Goal: Information Seeking & Learning: Compare options

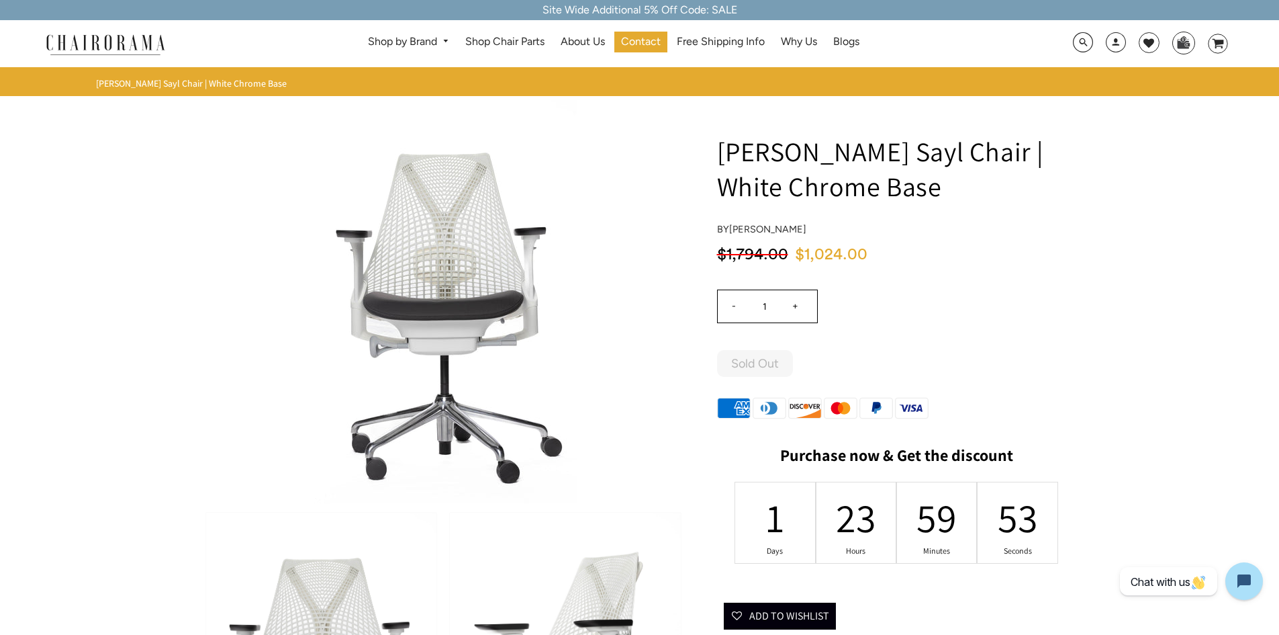
click at [99, 53] on img at bounding box center [105, 44] width 134 height 24
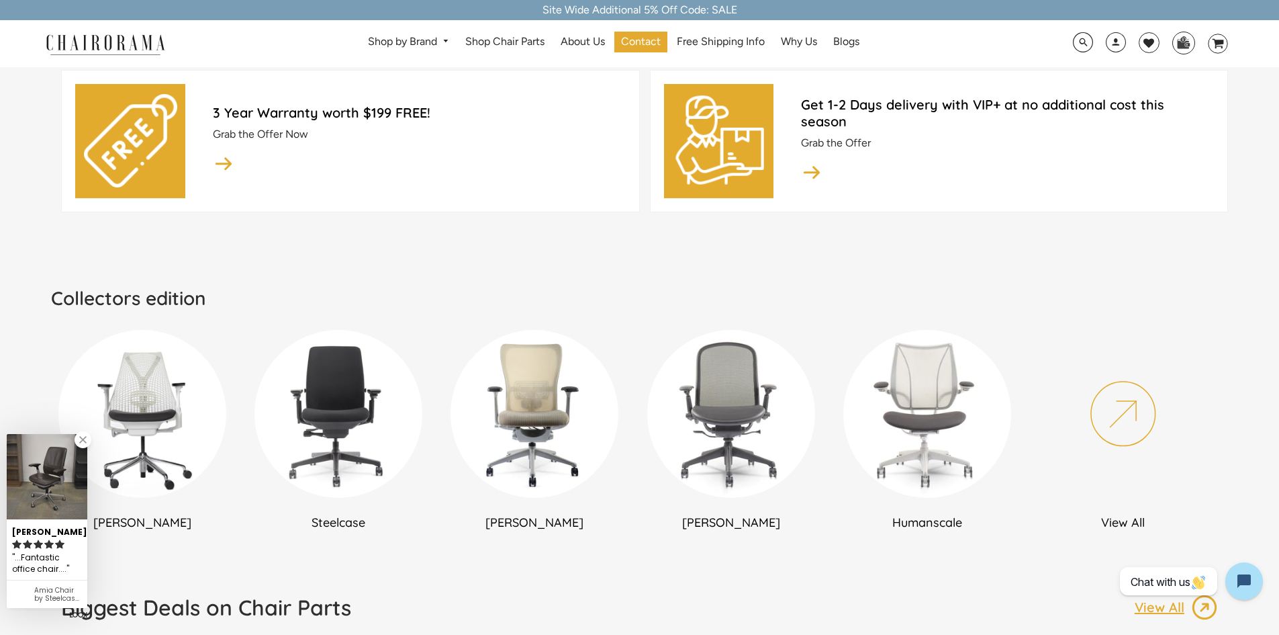
scroll to position [604, 0]
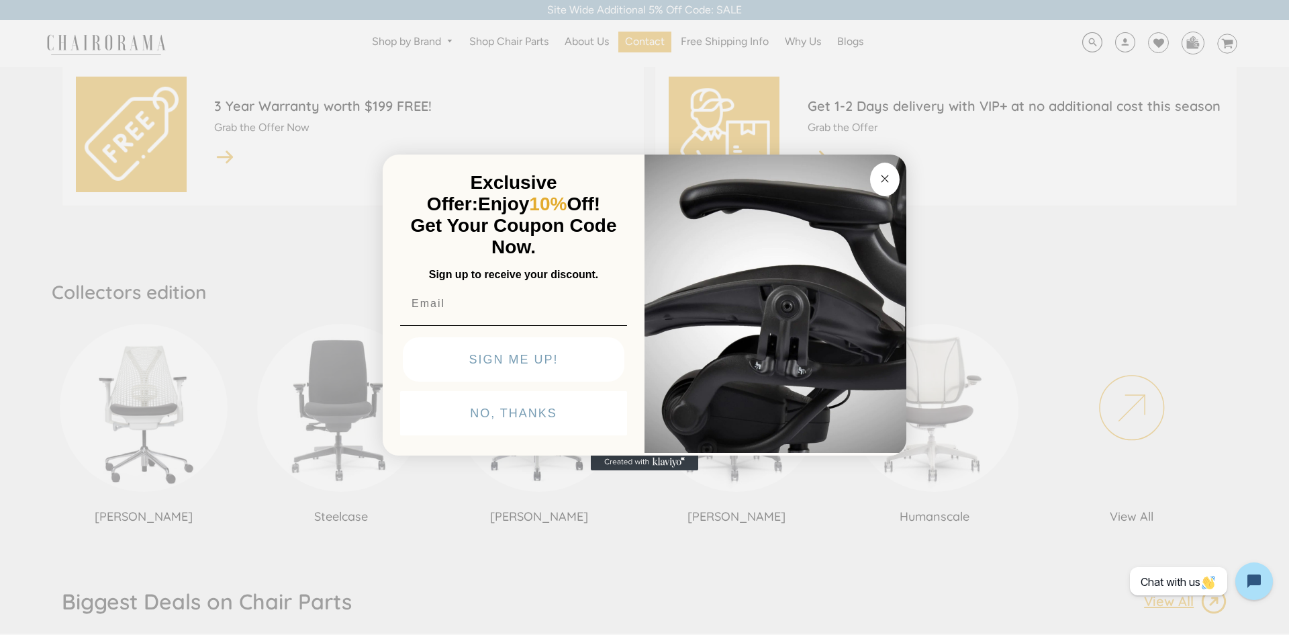
click at [879, 169] on button "Close dialog" at bounding box center [885, 180] width 30 height 34
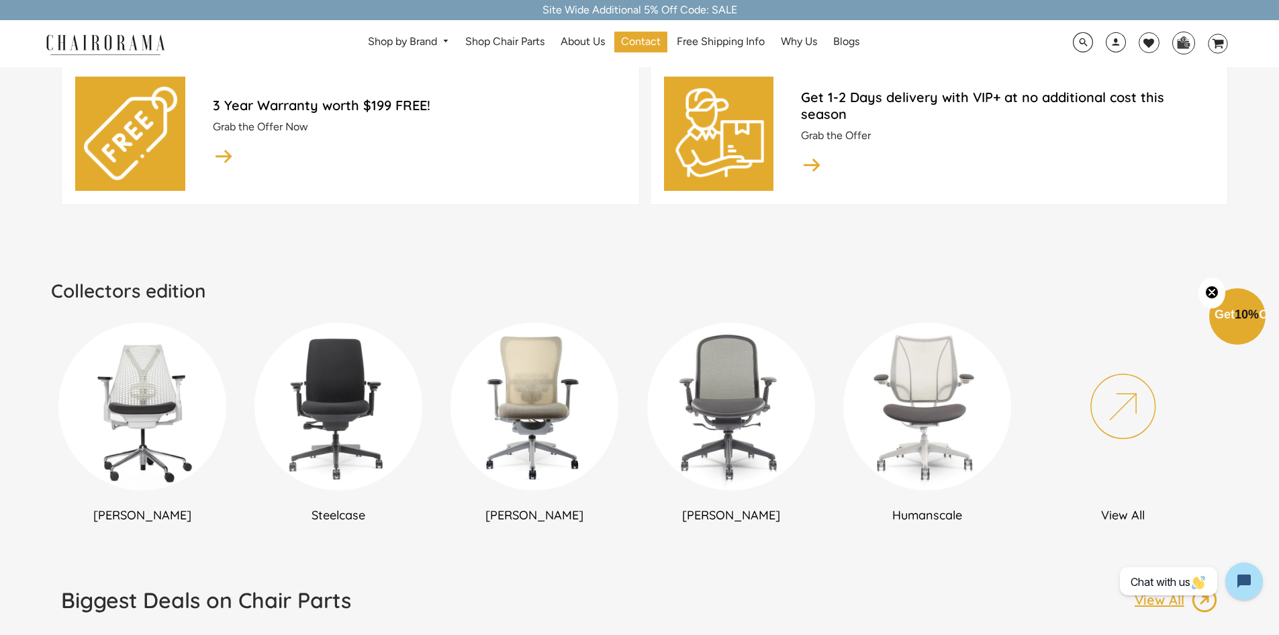
click at [134, 434] on img at bounding box center [142, 406] width 168 height 168
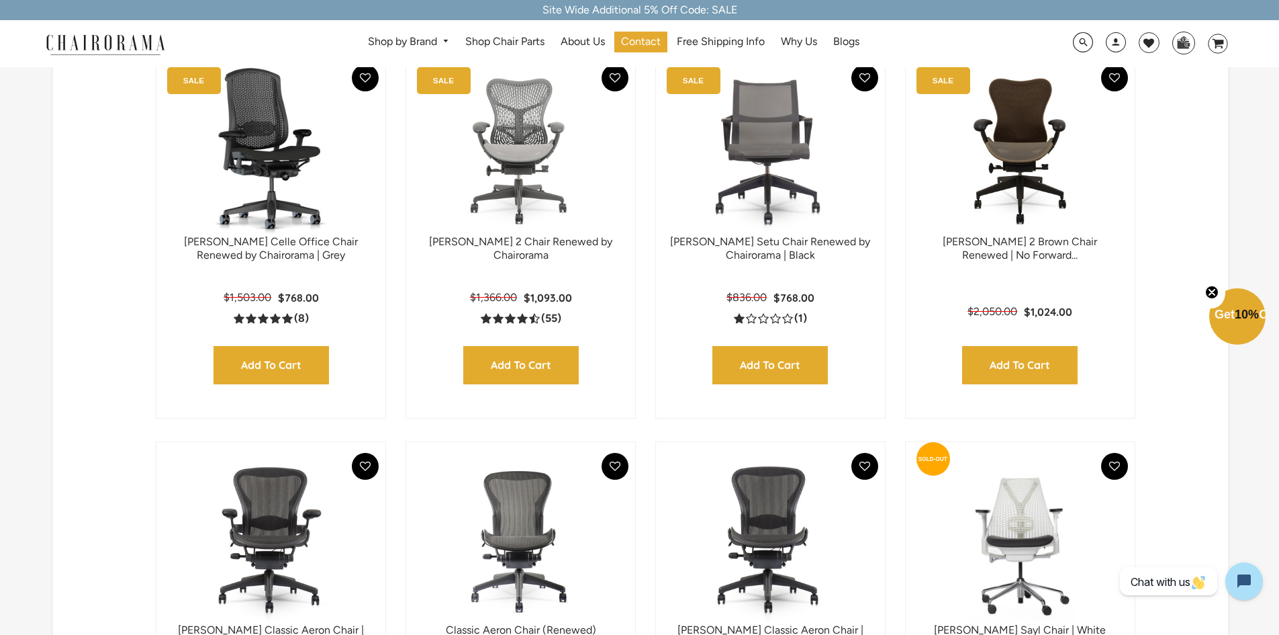
scroll to position [201, 0]
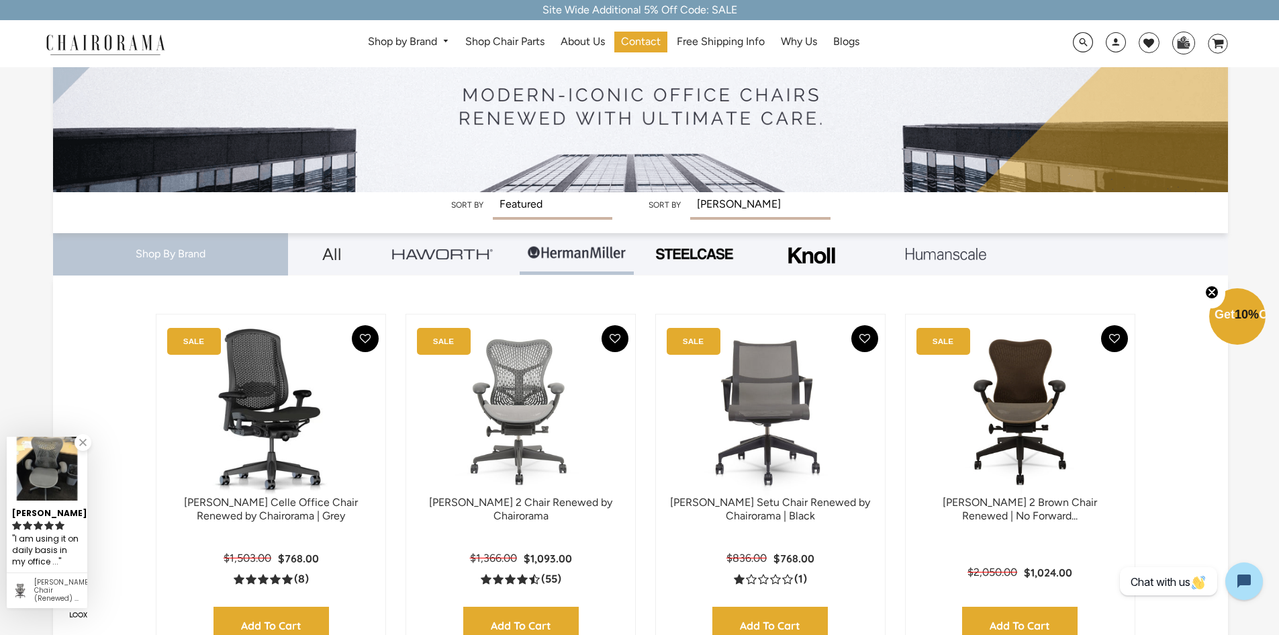
click at [453, 257] on img at bounding box center [442, 253] width 101 height 10
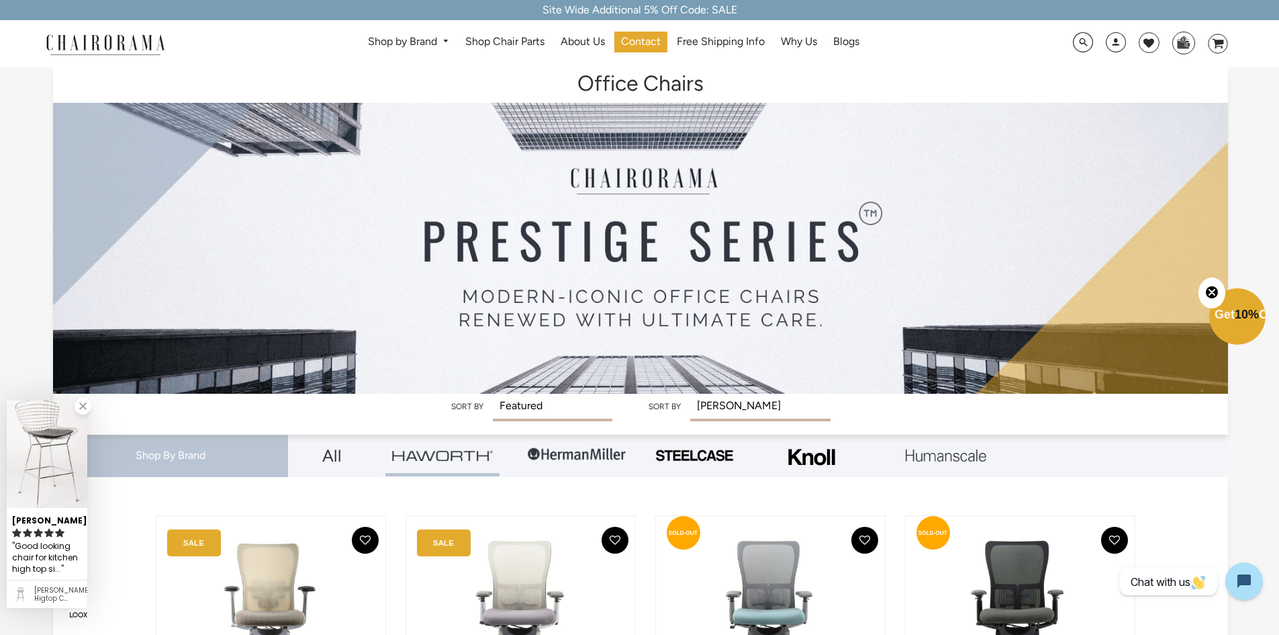
click at [700, 454] on img at bounding box center [694, 455] width 81 height 15
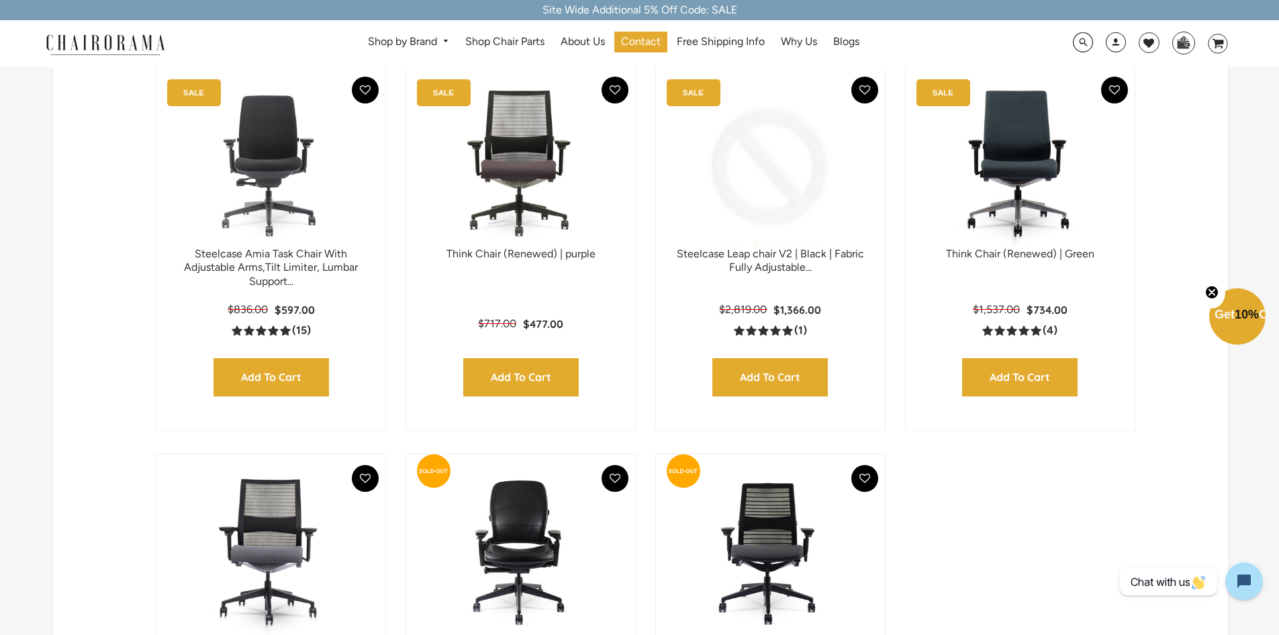
scroll to position [403, 0]
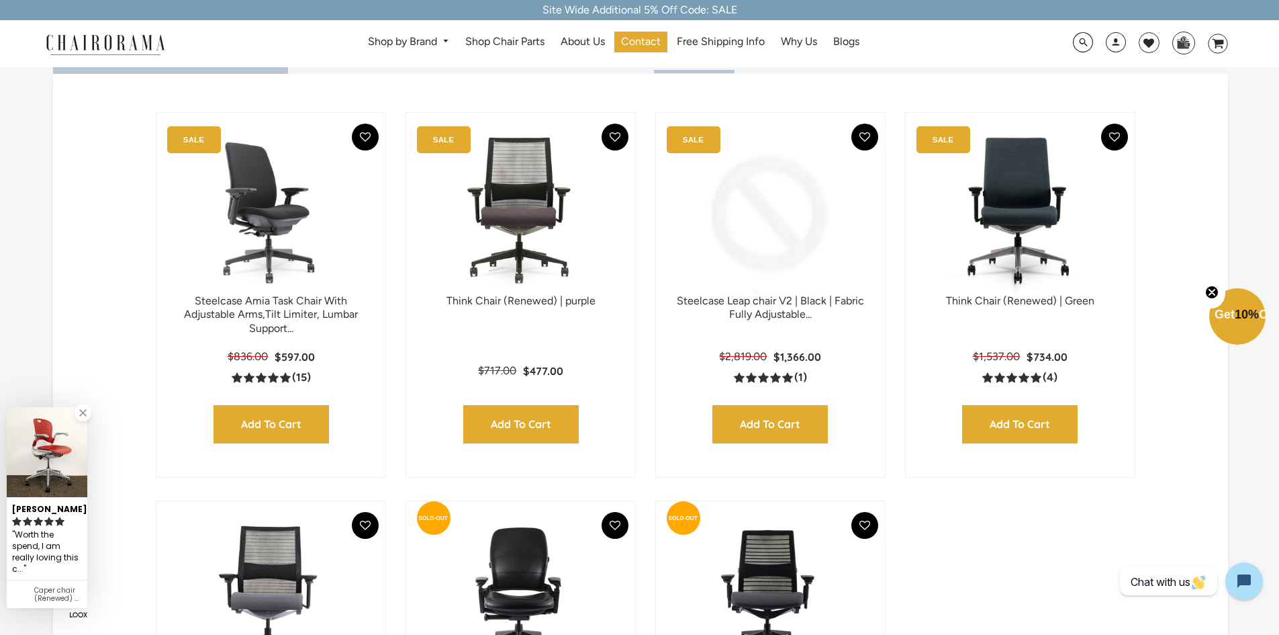
click at [267, 260] on img at bounding box center [271, 210] width 202 height 168
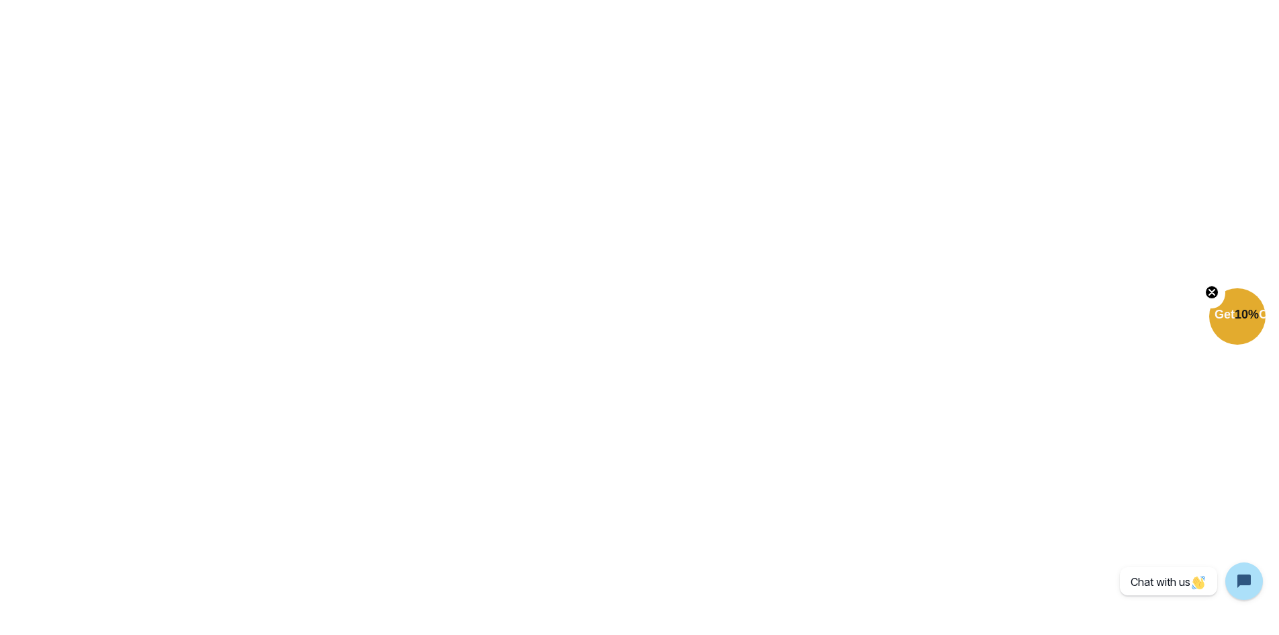
scroll to position [1948, 0]
